Goal: Information Seeking & Learning: Learn about a topic

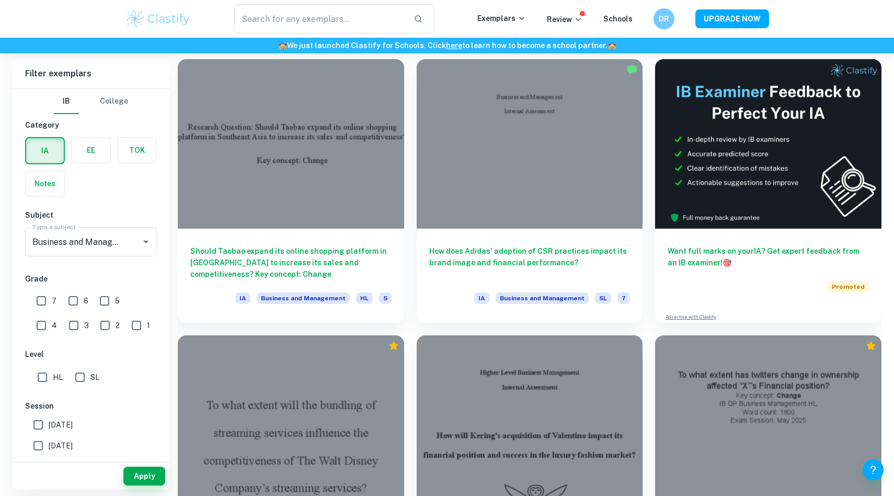
scroll to position [295, 0]
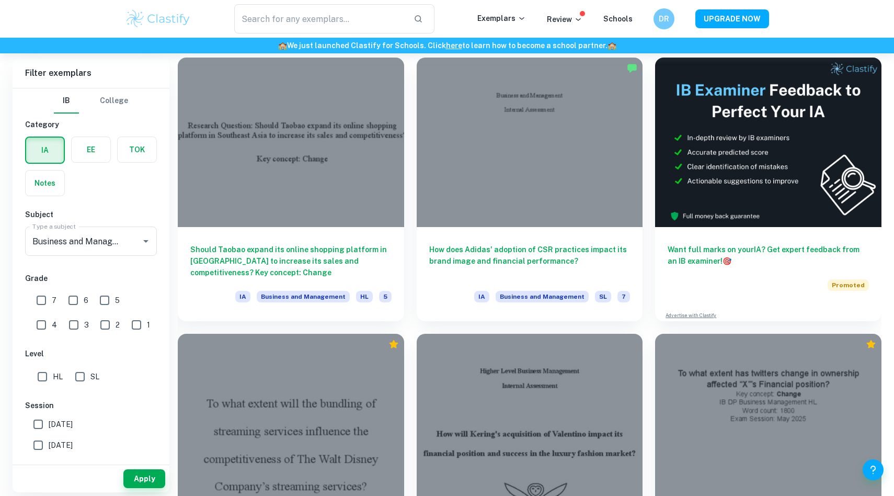
click at [407, 329] on div "How will Kering's acquisition of Valentino impact its financial position and su…" at bounding box center [523, 459] width 239 height 276
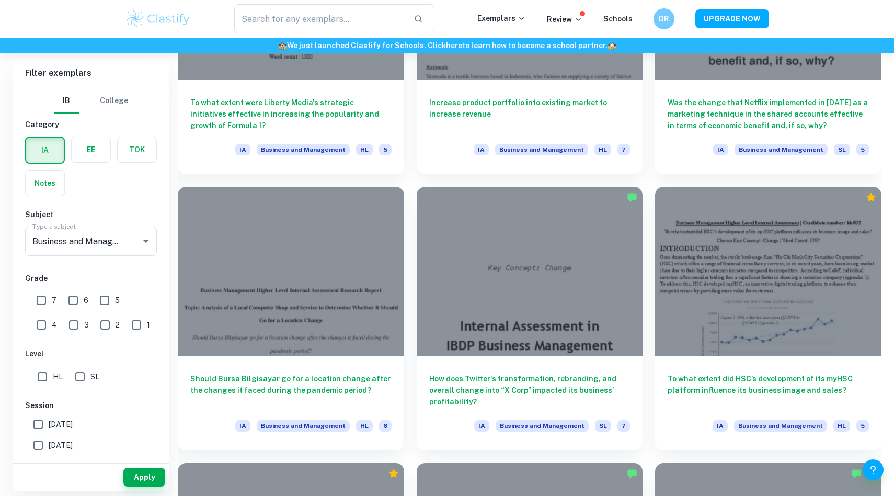
scroll to position [1277, 0]
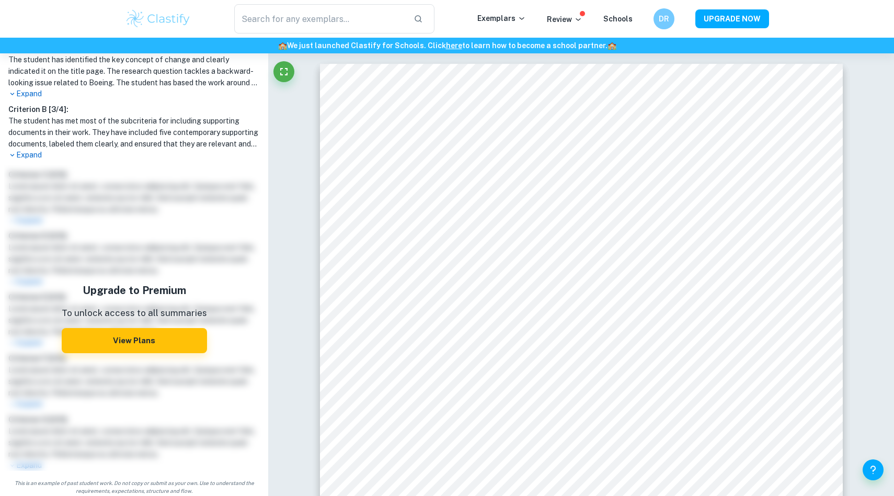
scroll to position [327, 0]
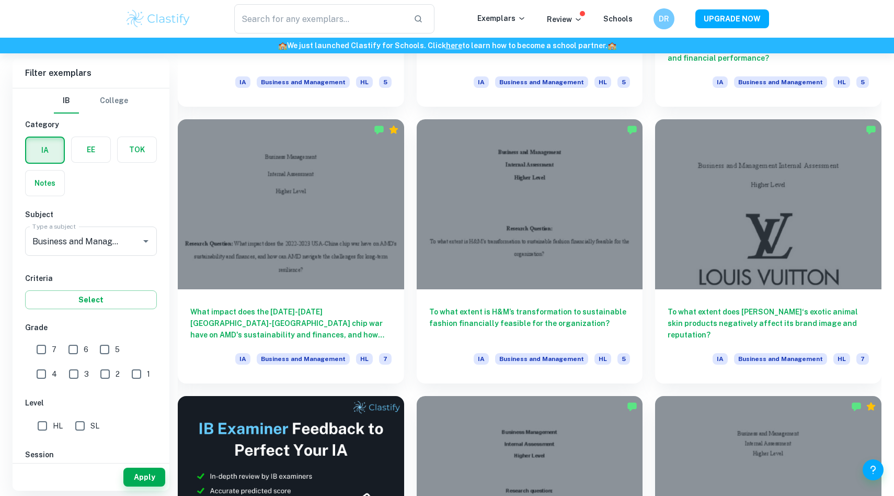
scroll to position [1619, 0]
